Goal: Task Accomplishment & Management: Manage account settings

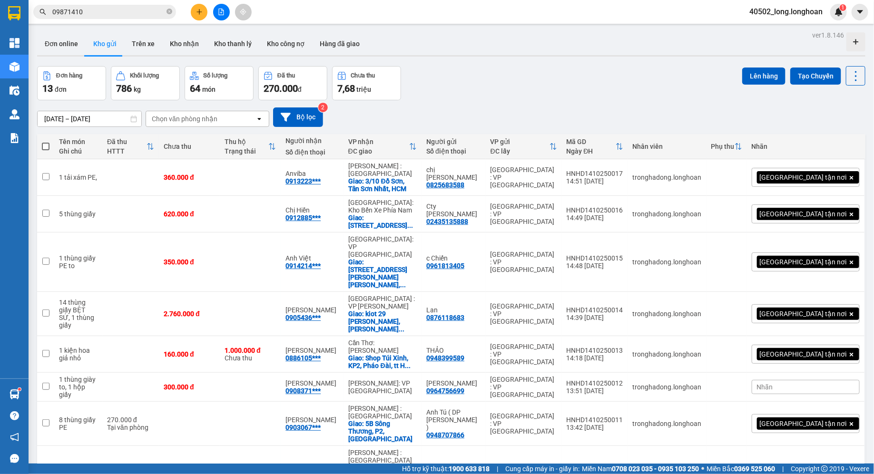
click at [464, 45] on div "Đơn online Kho gửi Trên xe Kho nhận Kho thanh lý Kho công nợ Hàng đã giao" at bounding box center [451, 44] width 829 height 25
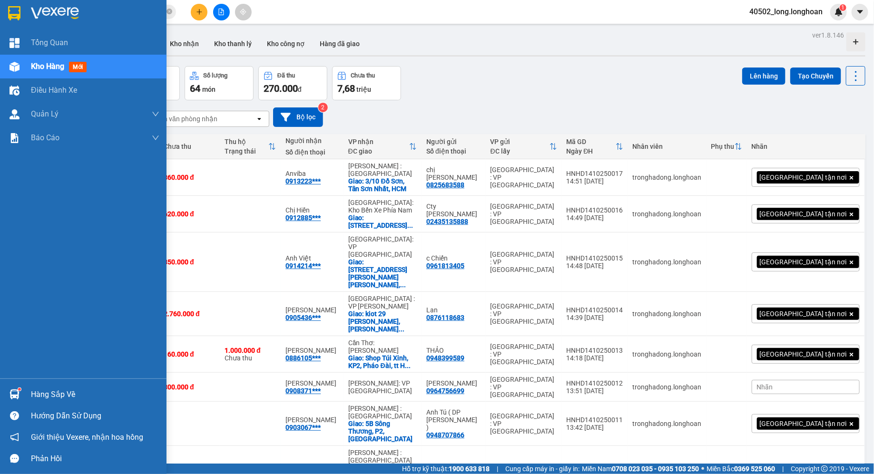
click at [27, 17] on div at bounding box center [83, 15] width 167 height 31
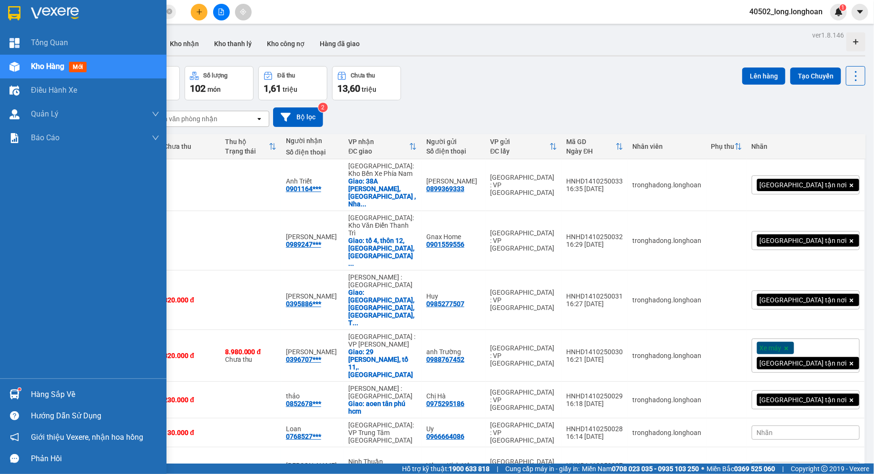
click at [17, 19] on img at bounding box center [14, 13] width 12 height 14
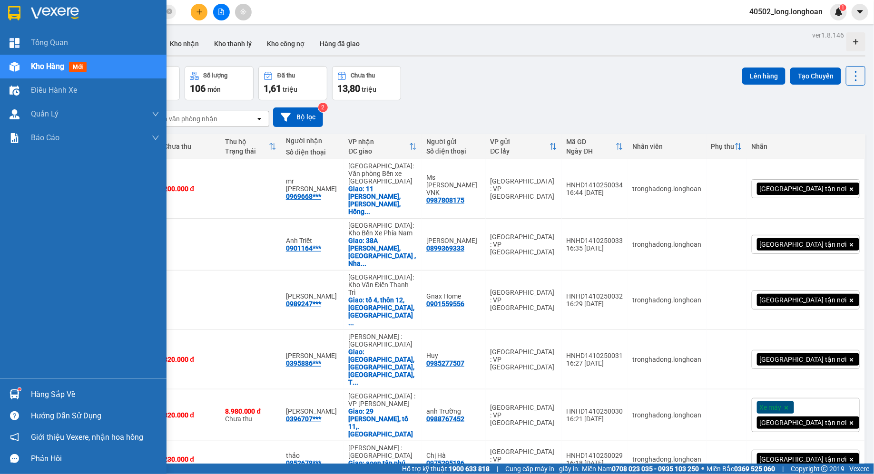
click at [15, 21] on div at bounding box center [14, 13] width 17 height 17
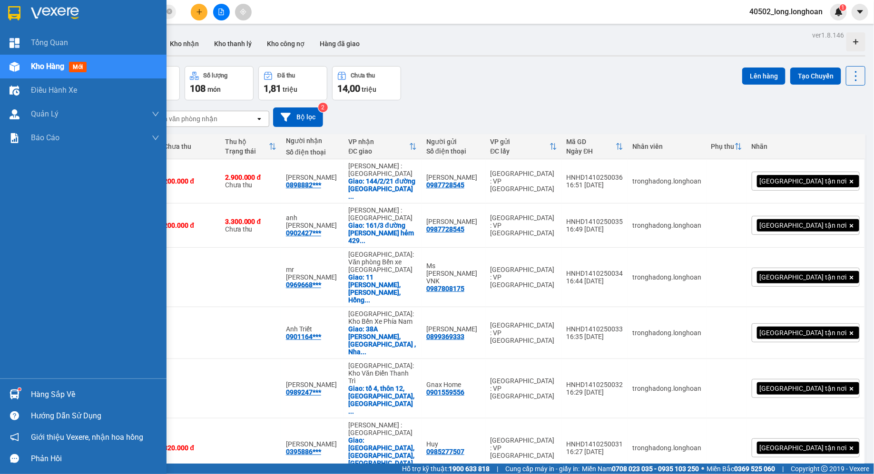
click at [23, 9] on div at bounding box center [83, 15] width 167 height 31
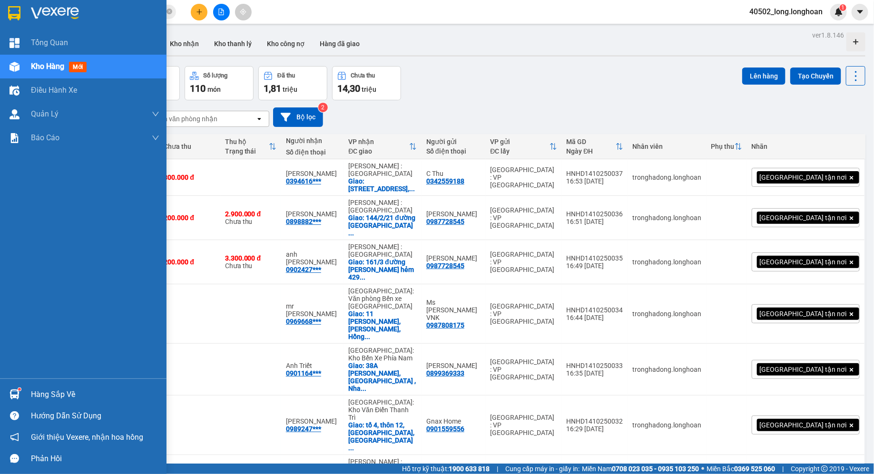
click at [20, 23] on div at bounding box center [83, 15] width 167 height 31
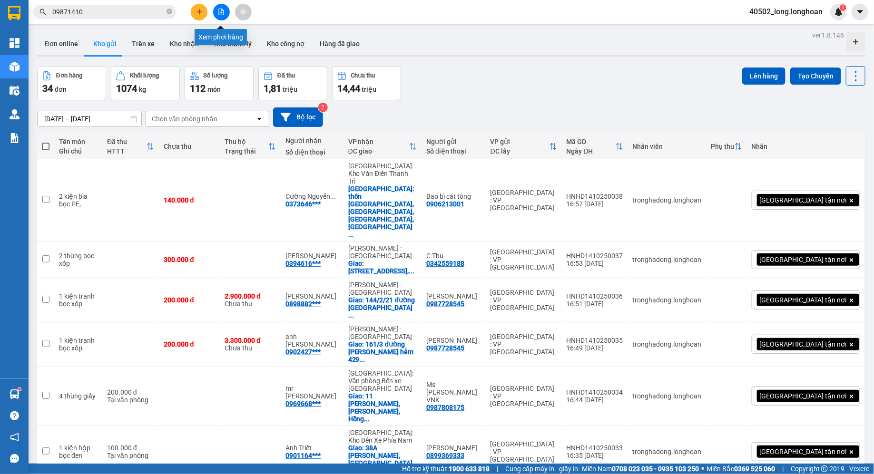
click at [217, 13] on button at bounding box center [221, 12] width 17 height 17
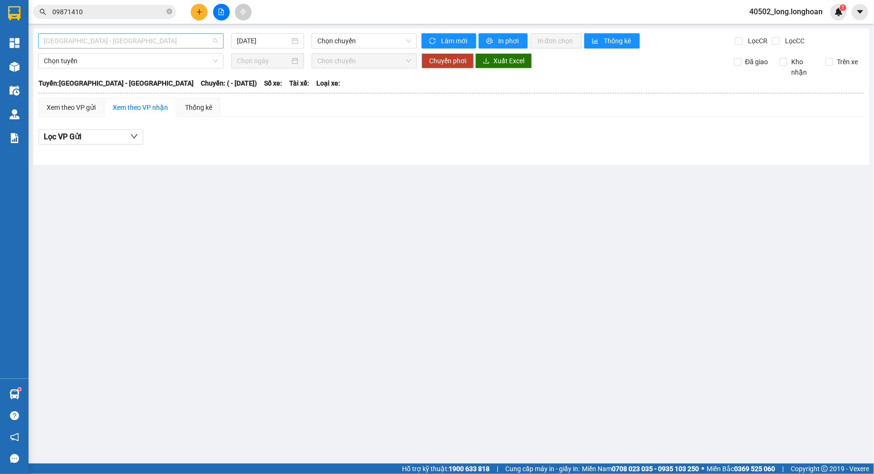
click at [183, 36] on span "[GEOGRAPHIC_DATA] - [GEOGRAPHIC_DATA]" at bounding box center [131, 41] width 174 height 14
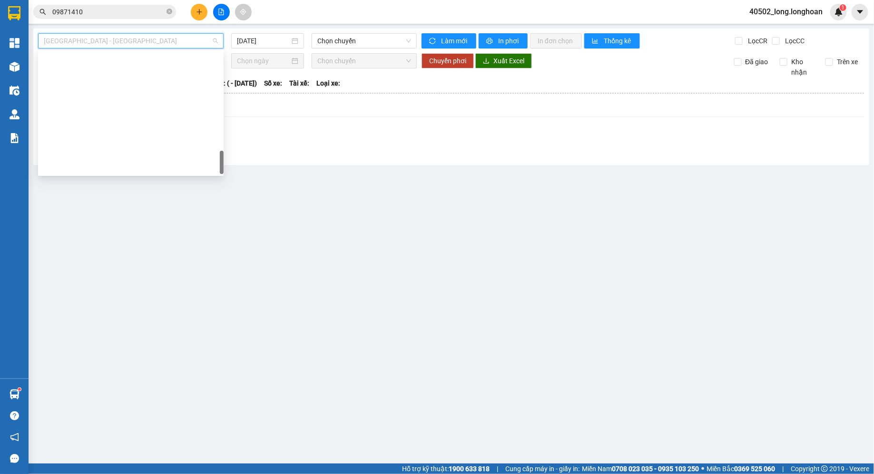
scroll to position [670, 0]
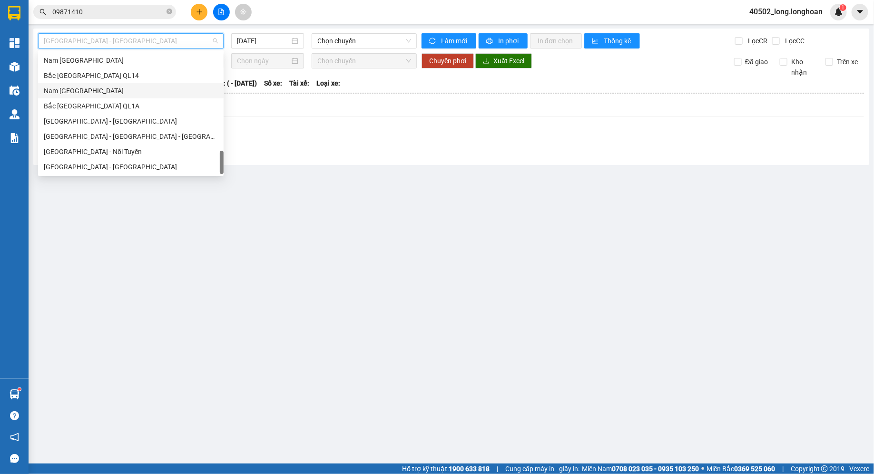
click at [133, 95] on div "Nam [GEOGRAPHIC_DATA]" at bounding box center [131, 91] width 174 height 10
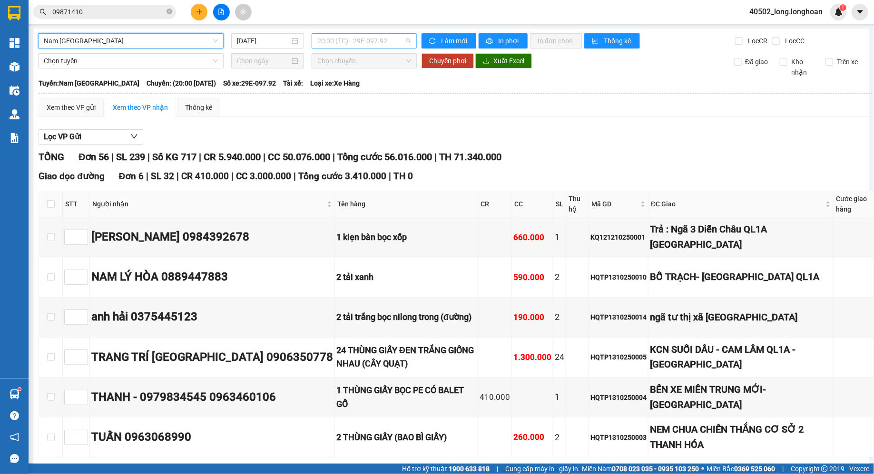
click at [354, 41] on span "20:00 (TC) - 29E-097.92" at bounding box center [364, 41] width 94 height 14
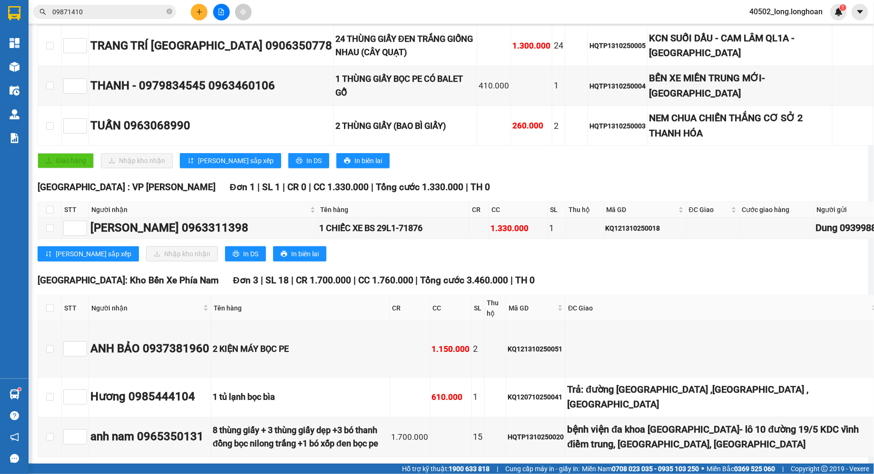
scroll to position [0, 1]
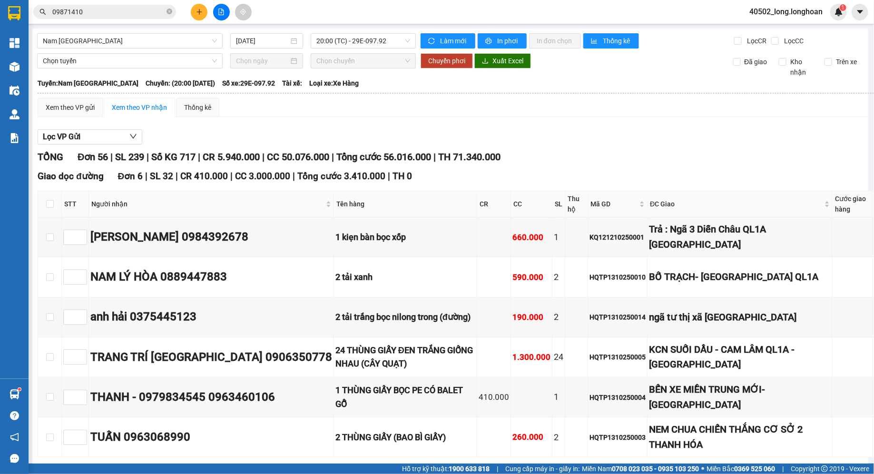
click at [353, 38] on span "20:00 (TC) - 29E-097.92" at bounding box center [363, 41] width 94 height 14
click at [255, 39] on input "[DATE]" at bounding box center [262, 41] width 53 height 10
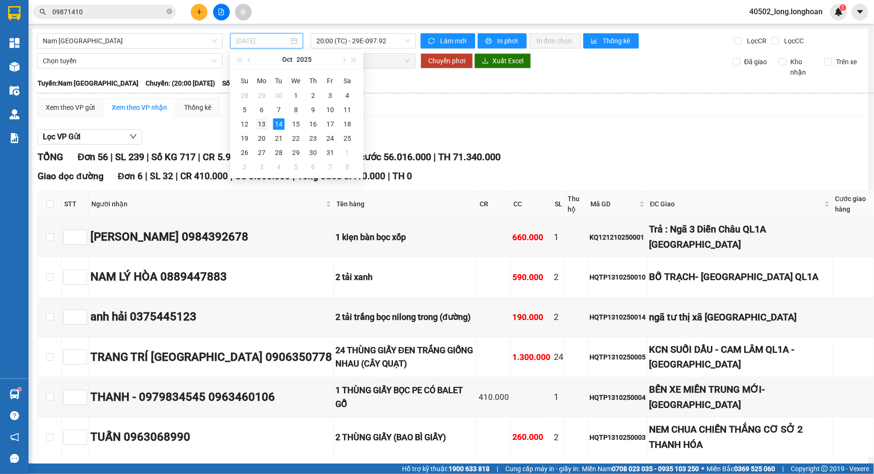
click at [266, 118] on div "13" at bounding box center [261, 123] width 11 height 11
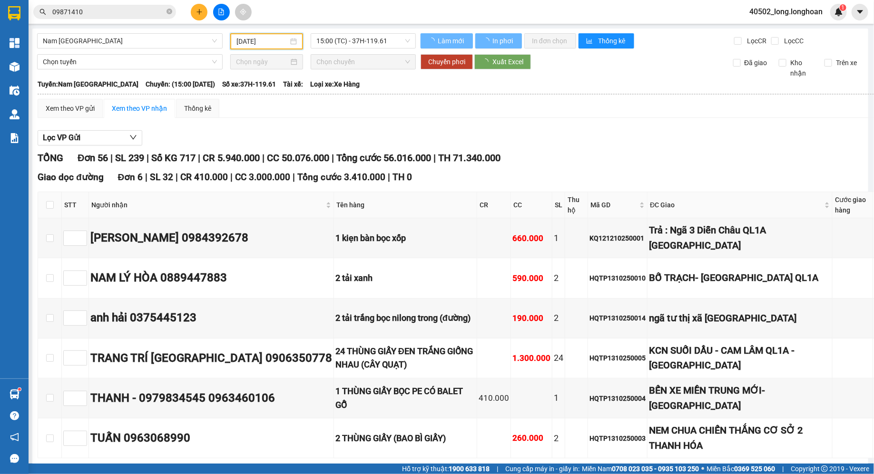
scroll to position [0, 0]
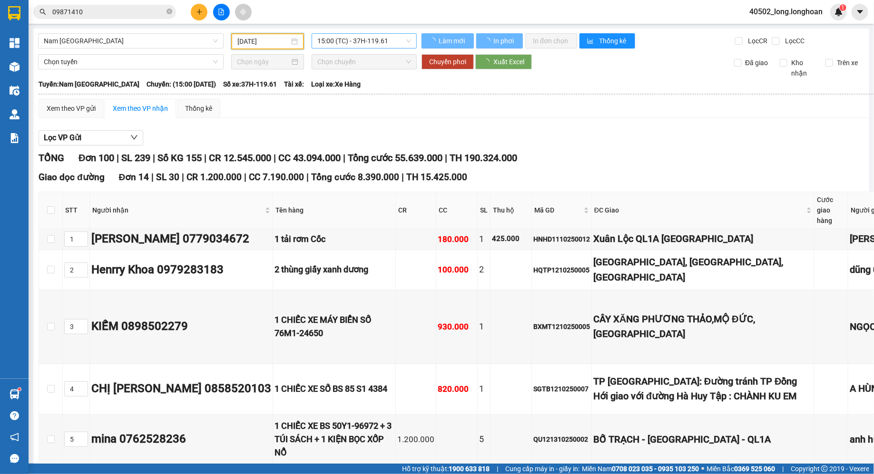
click at [383, 40] on span "15:00 (TC) - 37H-119.61" at bounding box center [364, 41] width 94 height 14
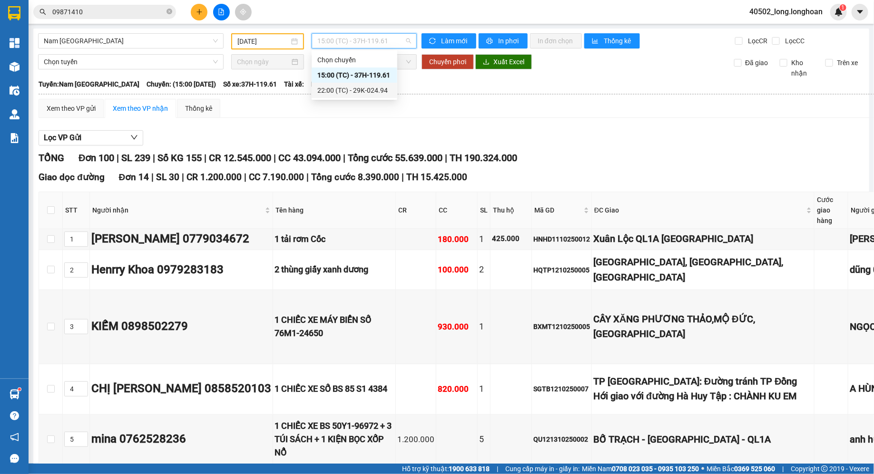
click at [374, 90] on div "22:00 (TC) - 29K-024.94" at bounding box center [354, 90] width 74 height 10
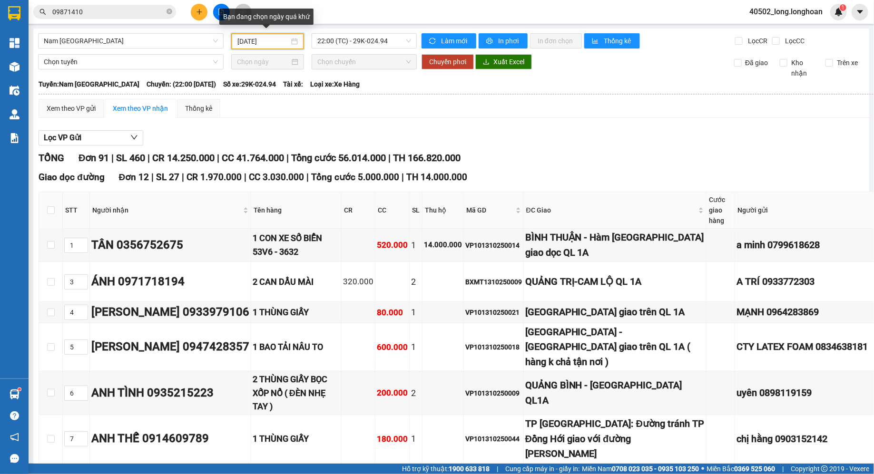
click at [272, 41] on input "[DATE]" at bounding box center [263, 41] width 52 height 10
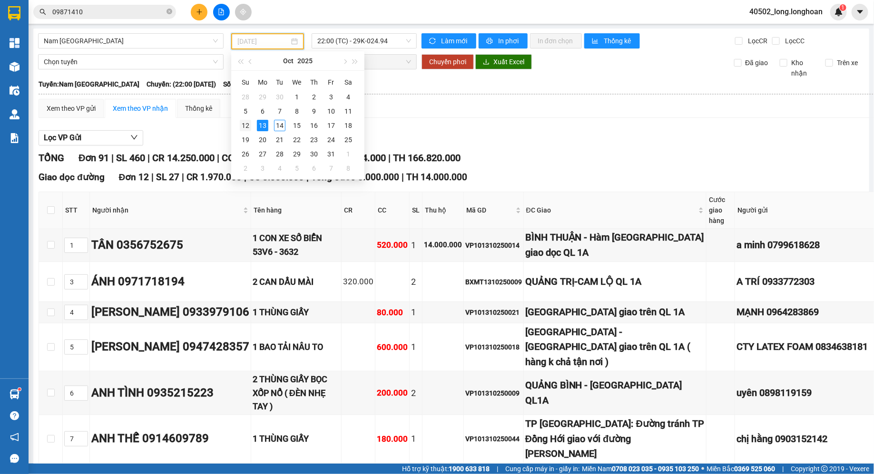
click at [247, 130] on div "12" at bounding box center [245, 125] width 11 height 11
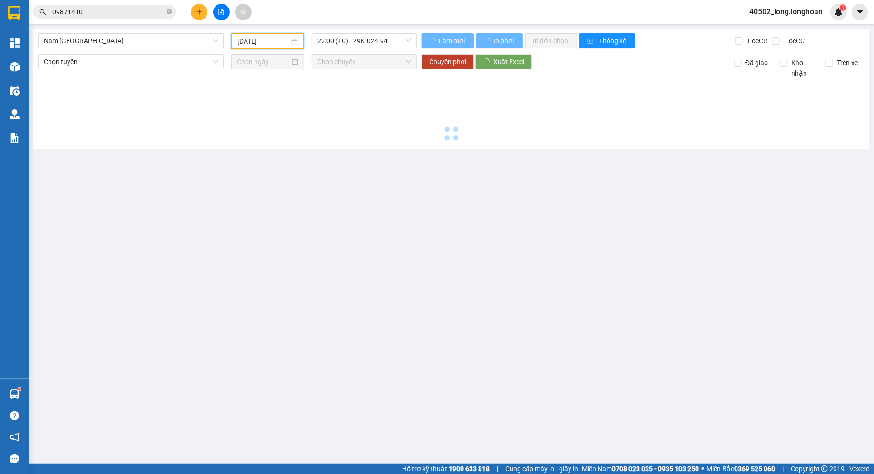
type input "[DATE]"
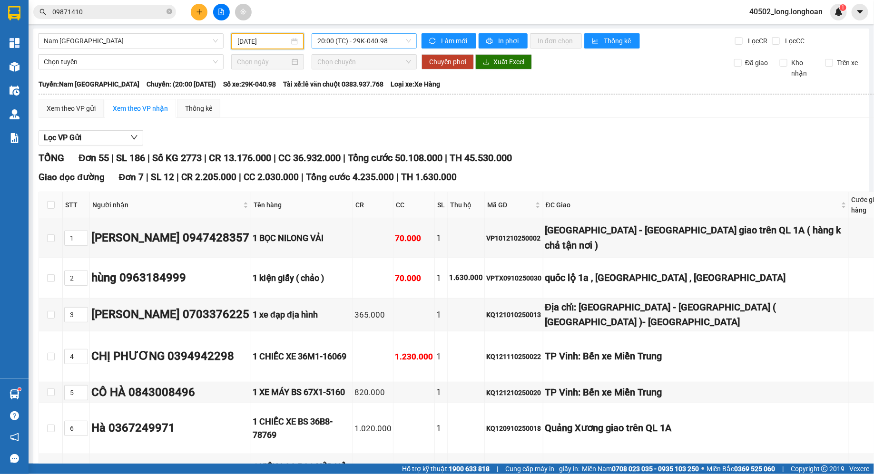
click at [373, 43] on span "20:00 (TC) - 29K-040.98" at bounding box center [364, 41] width 94 height 14
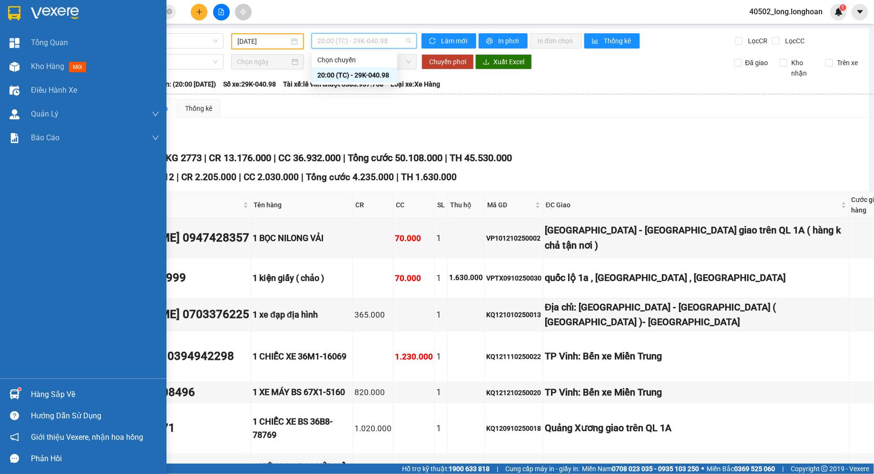
click at [17, 15] on img at bounding box center [14, 13] width 12 height 14
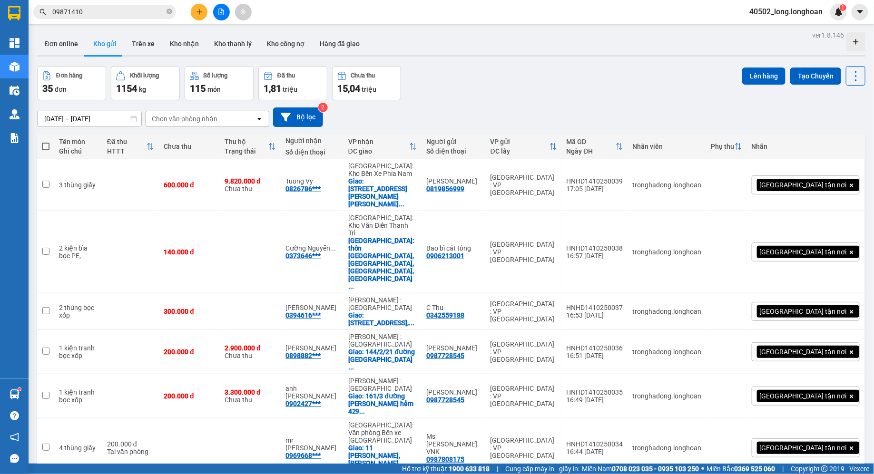
checkbox input "true"
click at [29, 15] on div "09871410" at bounding box center [93, 12] width 186 height 14
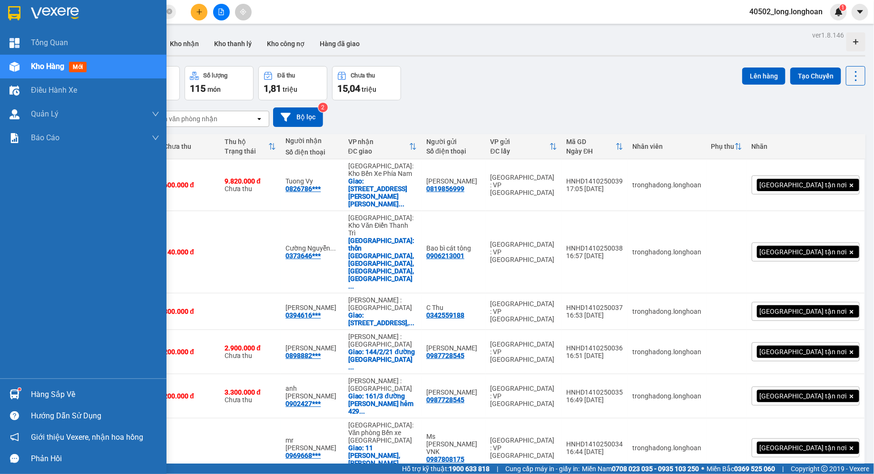
click at [24, 15] on div at bounding box center [83, 15] width 167 height 31
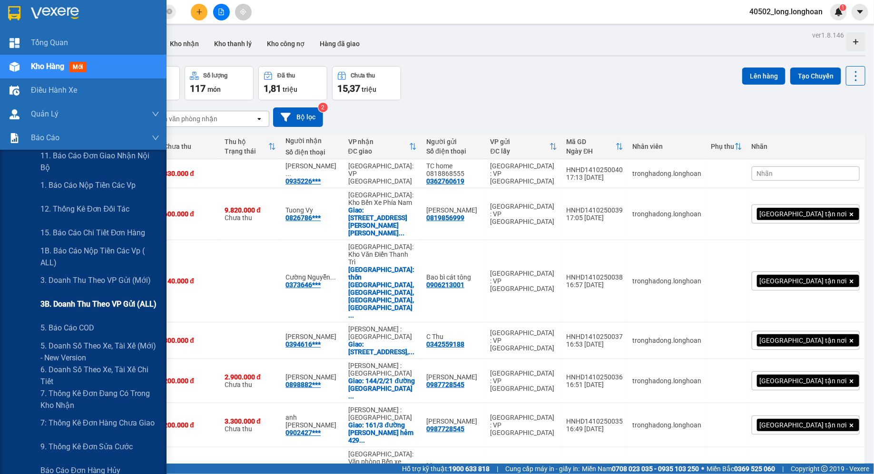
click at [121, 309] on span "3B. Doanh Thu theo VP Gửi (ALL)" at bounding box center [98, 304] width 116 height 12
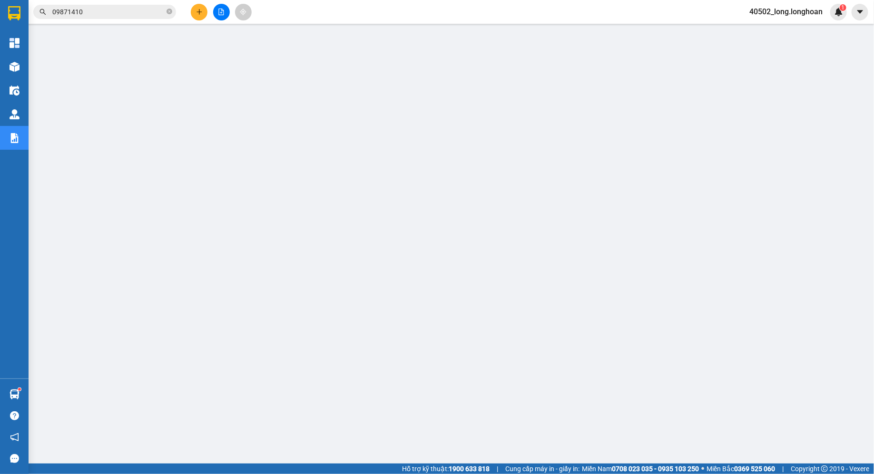
click at [227, 20] on div at bounding box center [221, 12] width 71 height 17
click at [225, 17] on button at bounding box center [221, 12] width 17 height 17
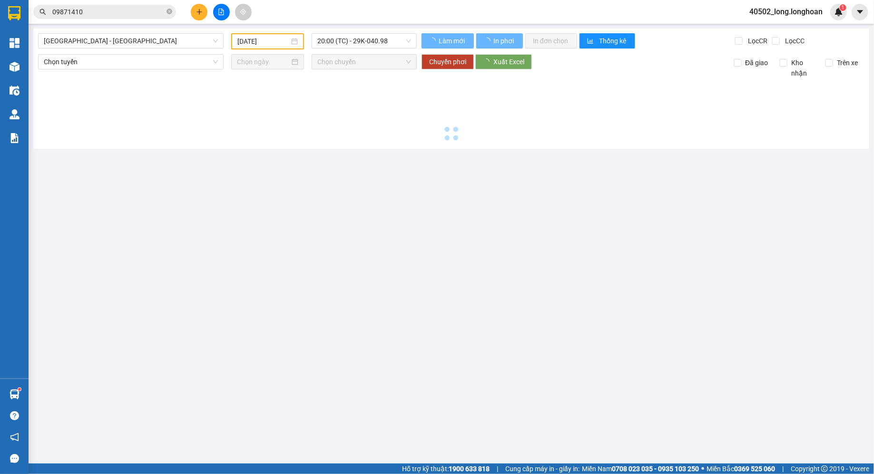
type input "[DATE]"
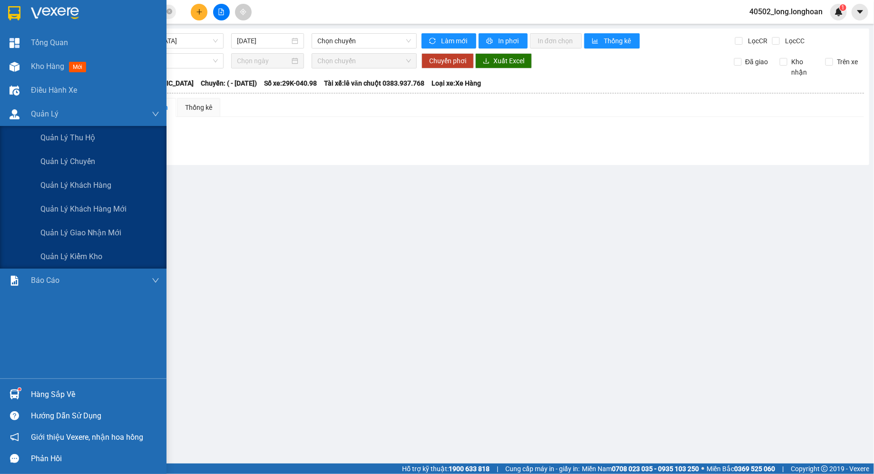
click at [95, 233] on main "[GEOGRAPHIC_DATA] - [GEOGRAPHIC_DATA] [DATE] Chọn chuyến Làm mới In phơi In đơn…" at bounding box center [437, 232] width 874 height 464
click at [104, 229] on span "Quản lý giao nhận mới" at bounding box center [80, 233] width 81 height 12
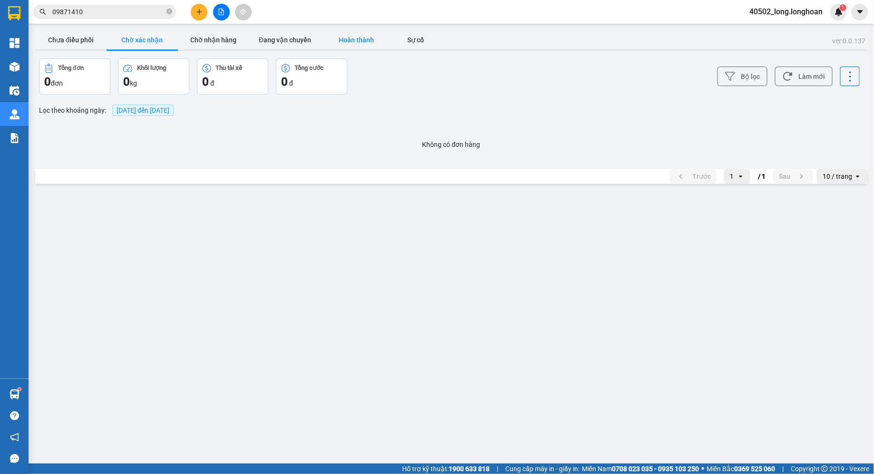
click at [353, 39] on button "Hoàn thành" at bounding box center [356, 39] width 71 height 19
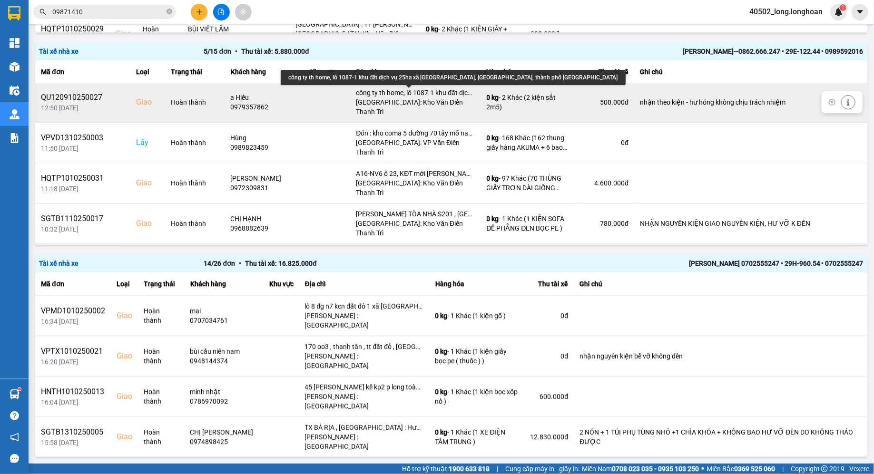
scroll to position [1813, 0]
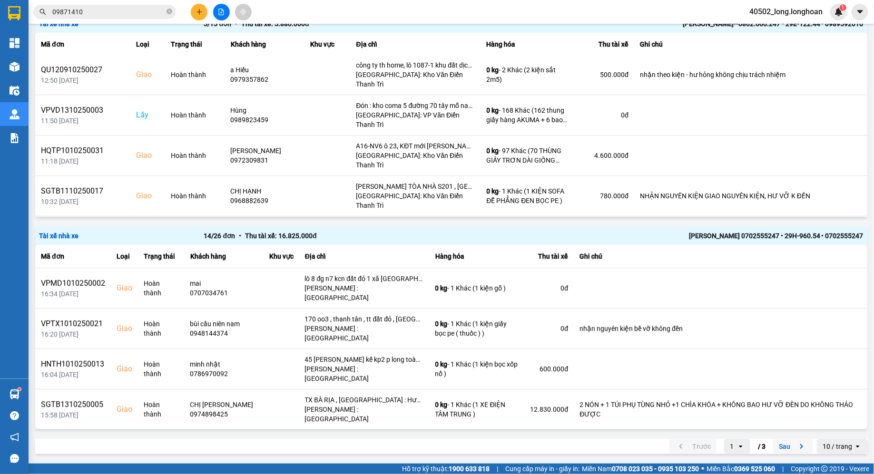
click at [793, 446] on button "Sau" at bounding box center [793, 447] width 40 height 14
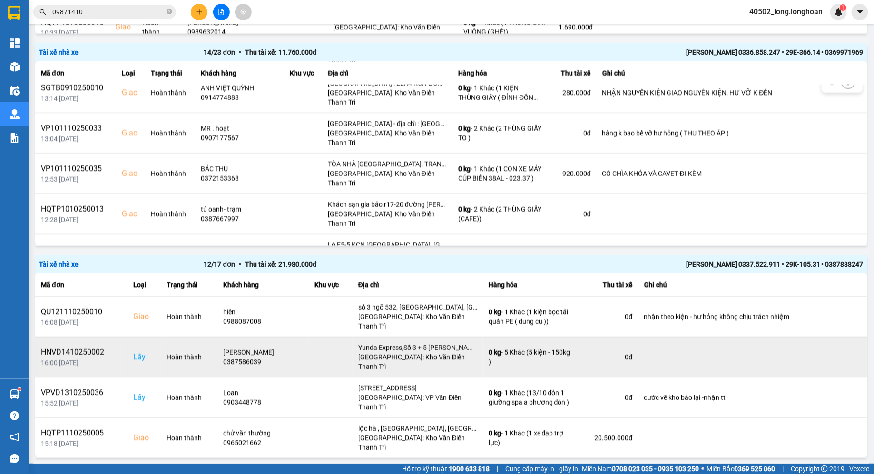
scroll to position [1082, 0]
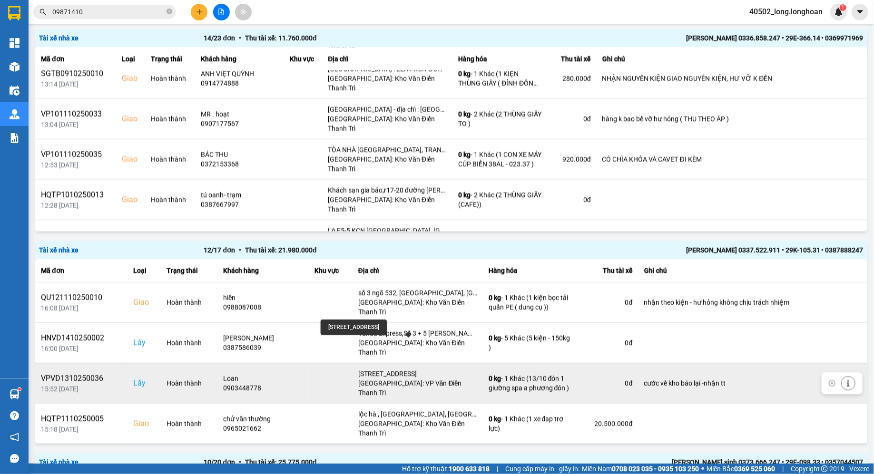
click at [424, 369] on div "[STREET_ADDRESS]" at bounding box center [417, 374] width 119 height 10
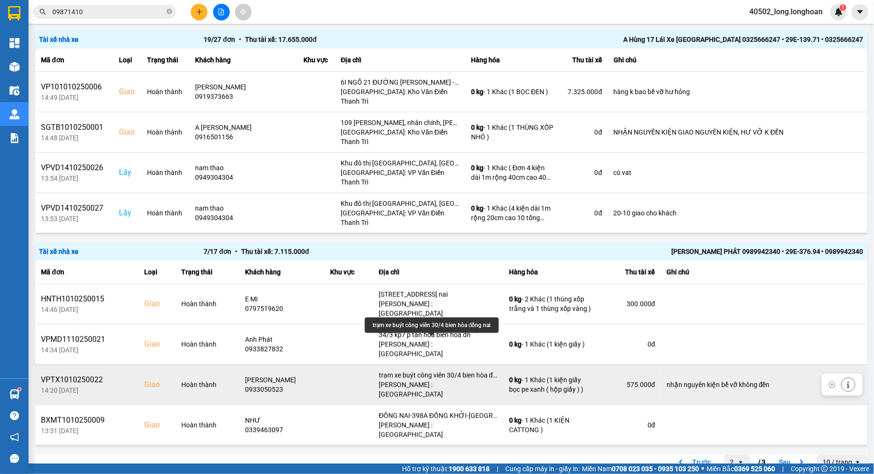
scroll to position [67, 0]
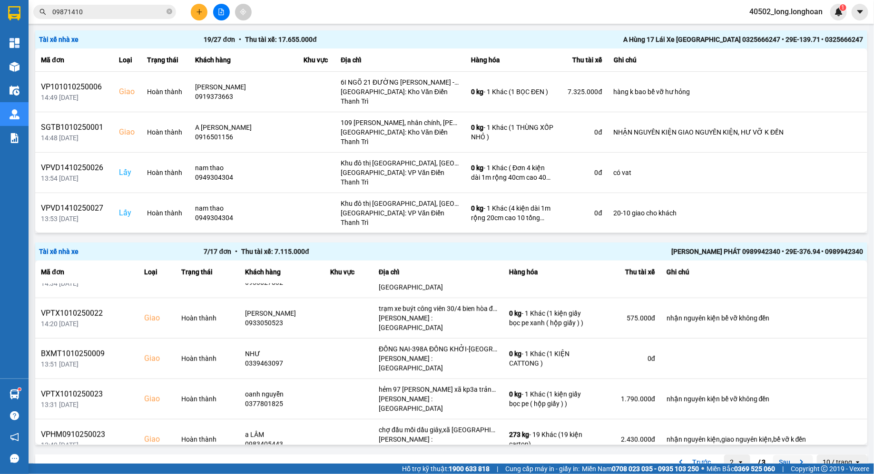
click at [790, 455] on button "Sau" at bounding box center [793, 462] width 40 height 14
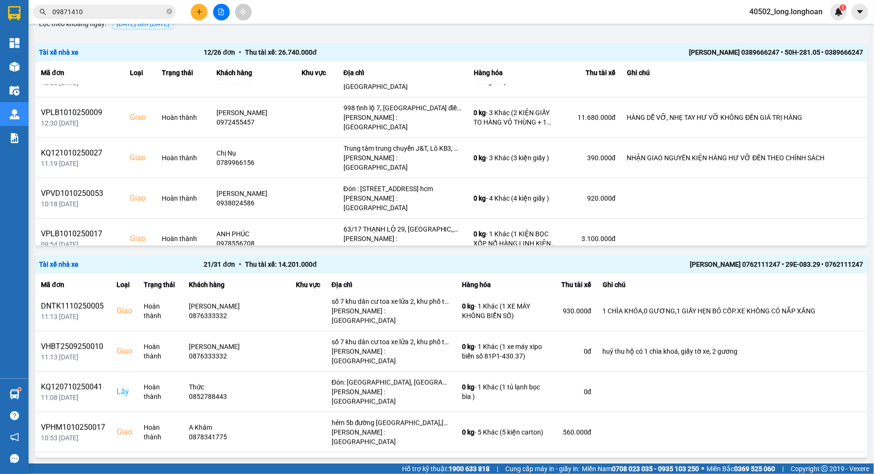
scroll to position [0, 0]
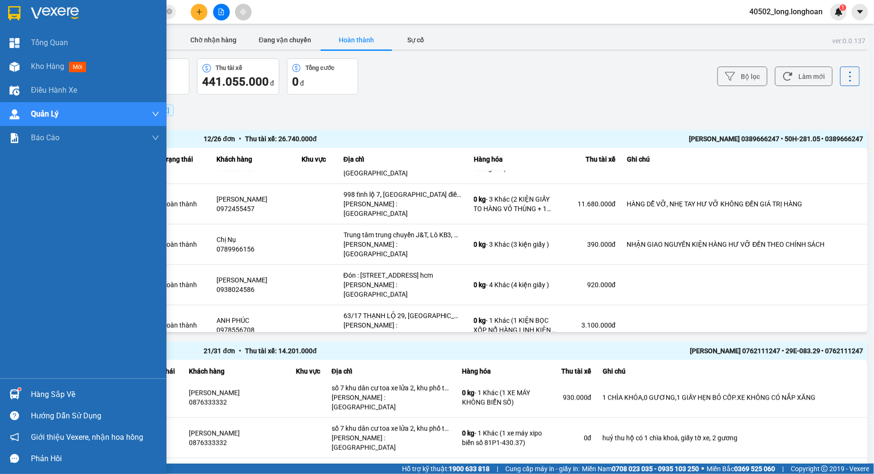
click at [8, 19] on img at bounding box center [14, 13] width 12 height 14
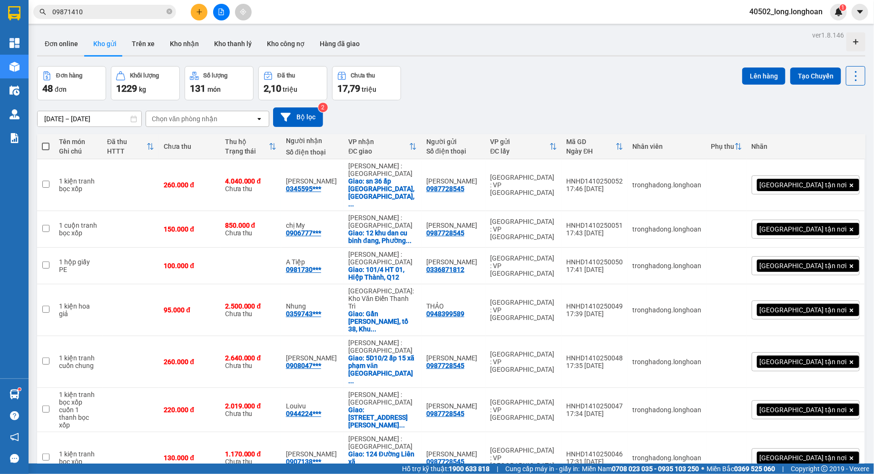
click at [549, 99] on div "Đơn hàng 48 đơn Khối lượng 1229 kg Số lượng 131 món Đã thu 2,10 triệu Chưa thu …" at bounding box center [451, 83] width 829 height 34
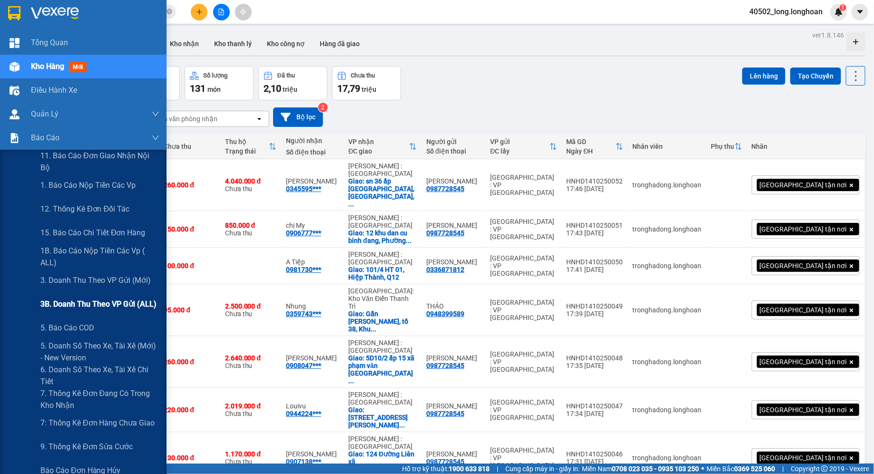
click at [146, 306] on span "3B. Doanh Thu theo VP Gửi (ALL)" at bounding box center [98, 304] width 116 height 12
